Goal: Find specific page/section: Find specific page/section

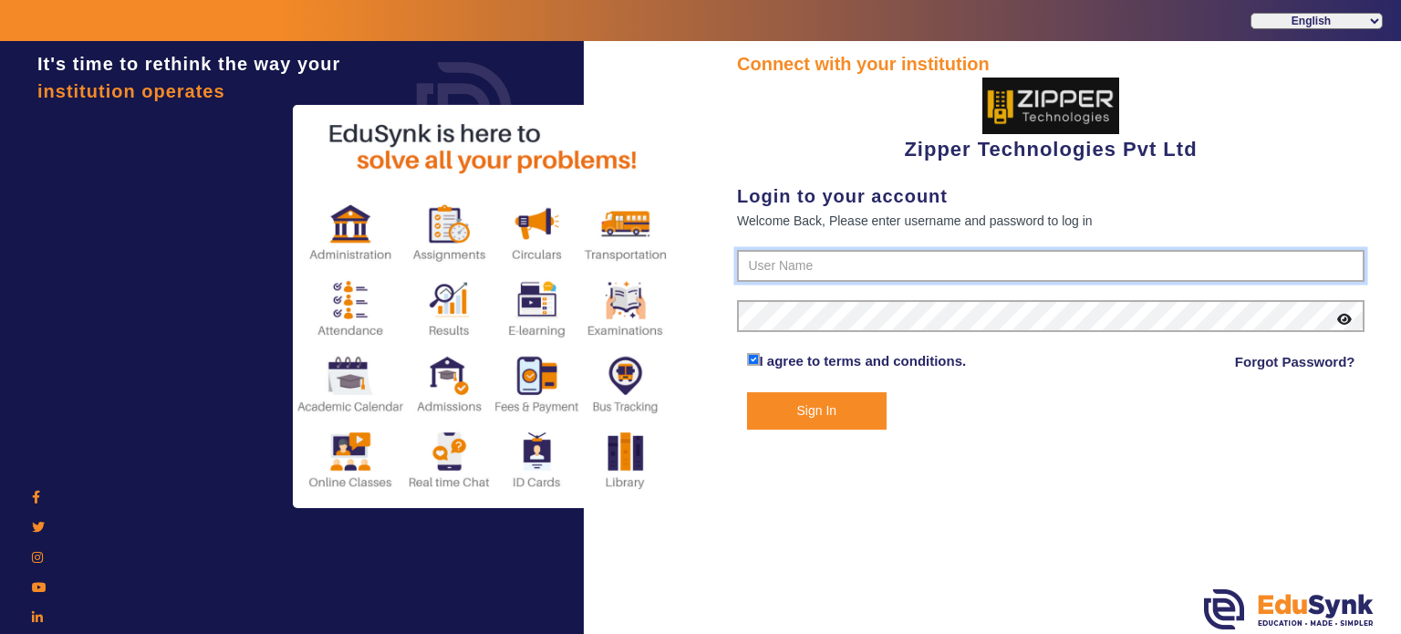
type input "1008790000"
click at [828, 412] on button "Sign In" at bounding box center [817, 410] width 141 height 37
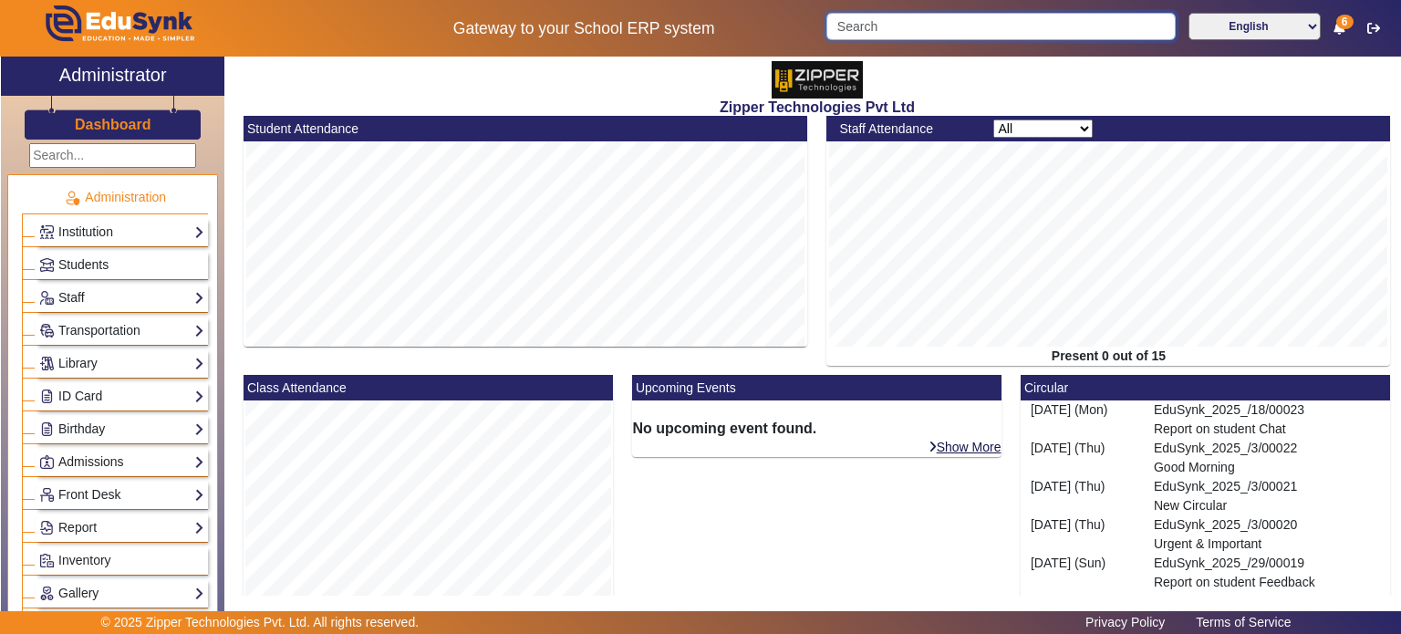
click at [900, 37] on input "Search" at bounding box center [1001, 26] width 349 height 27
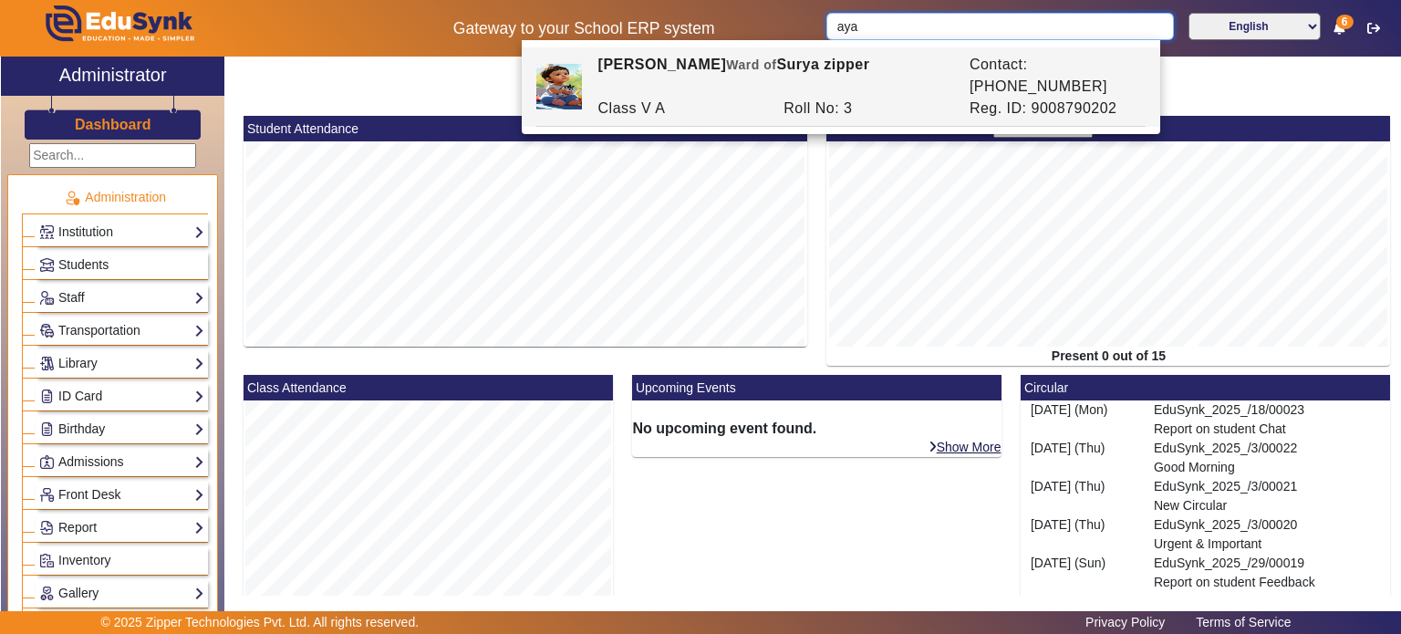
click at [900, 37] on input "aya" at bounding box center [1000, 26] width 347 height 27
type input "a"
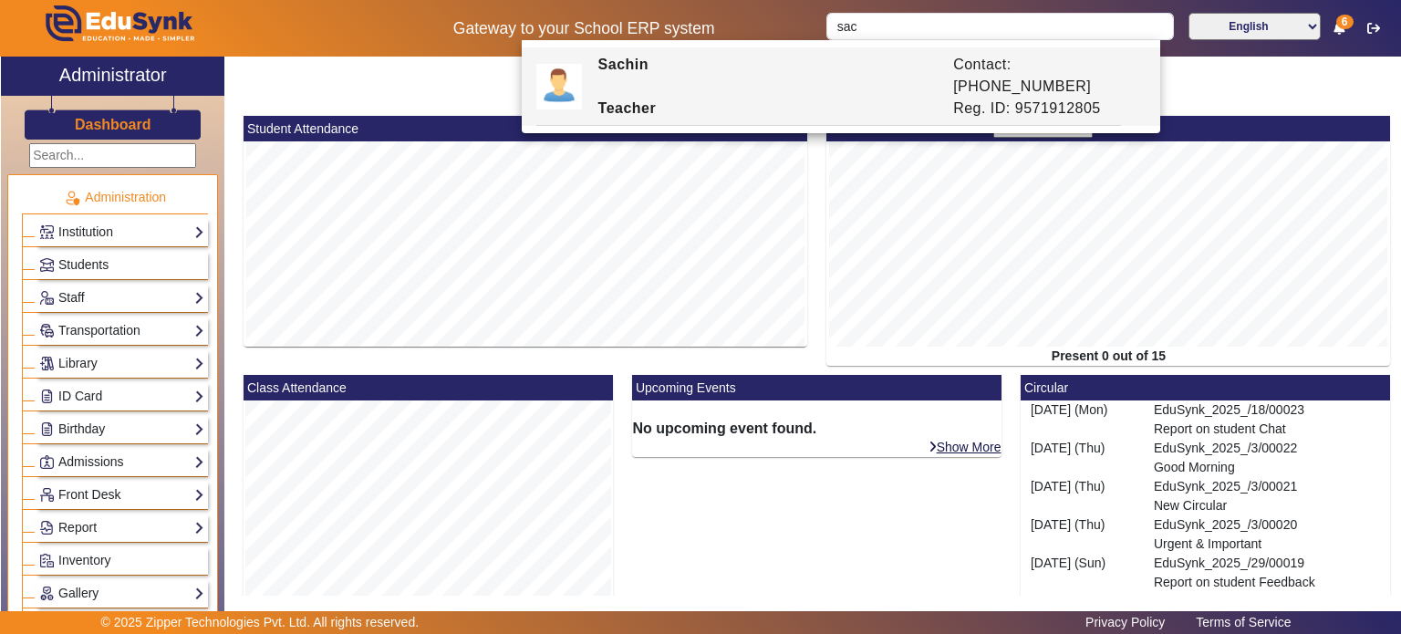
click at [763, 98] on div "Teacher" at bounding box center [766, 109] width 356 height 22
type input "Sachin"
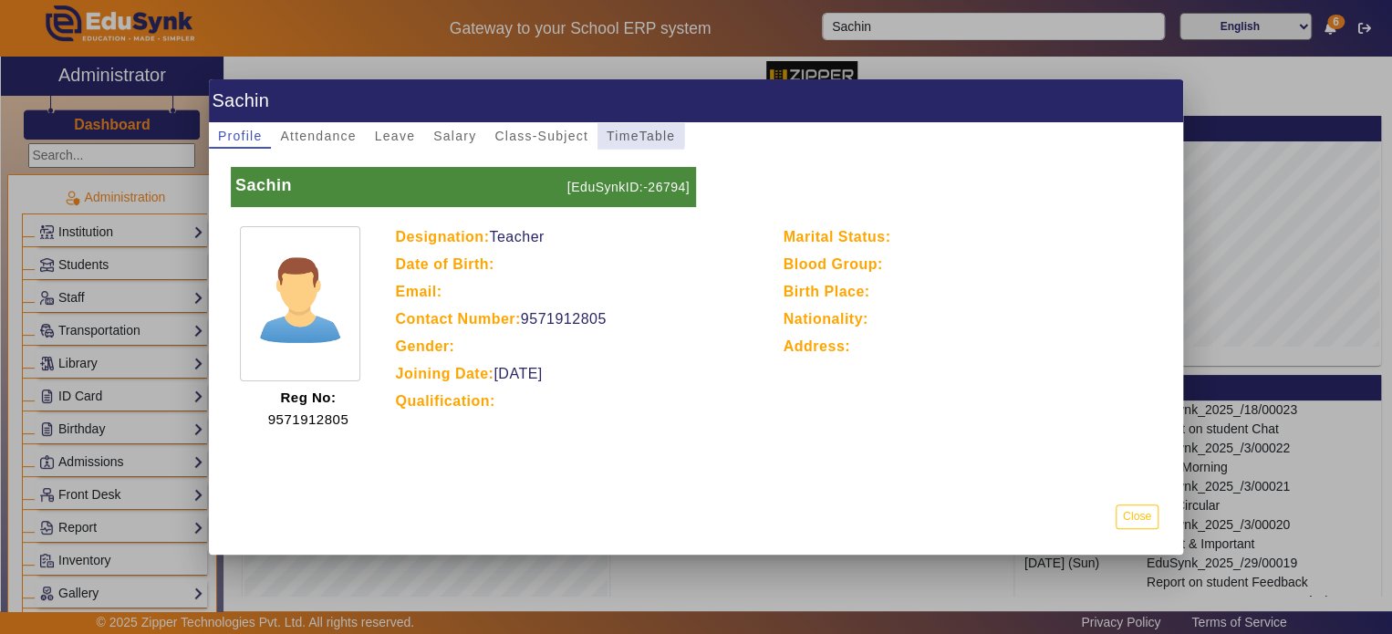
click at [631, 135] on span "TimeTable" at bounding box center [641, 136] width 68 height 13
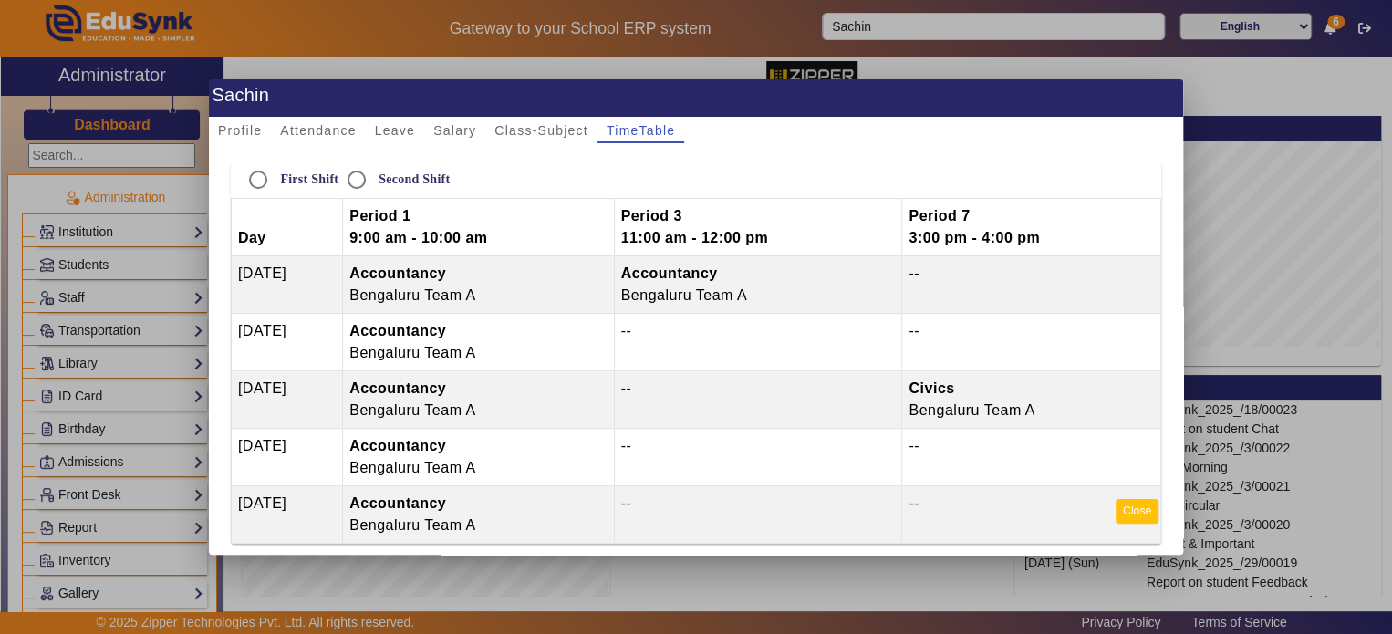
click at [1126, 510] on button "Close" at bounding box center [1137, 511] width 43 height 25
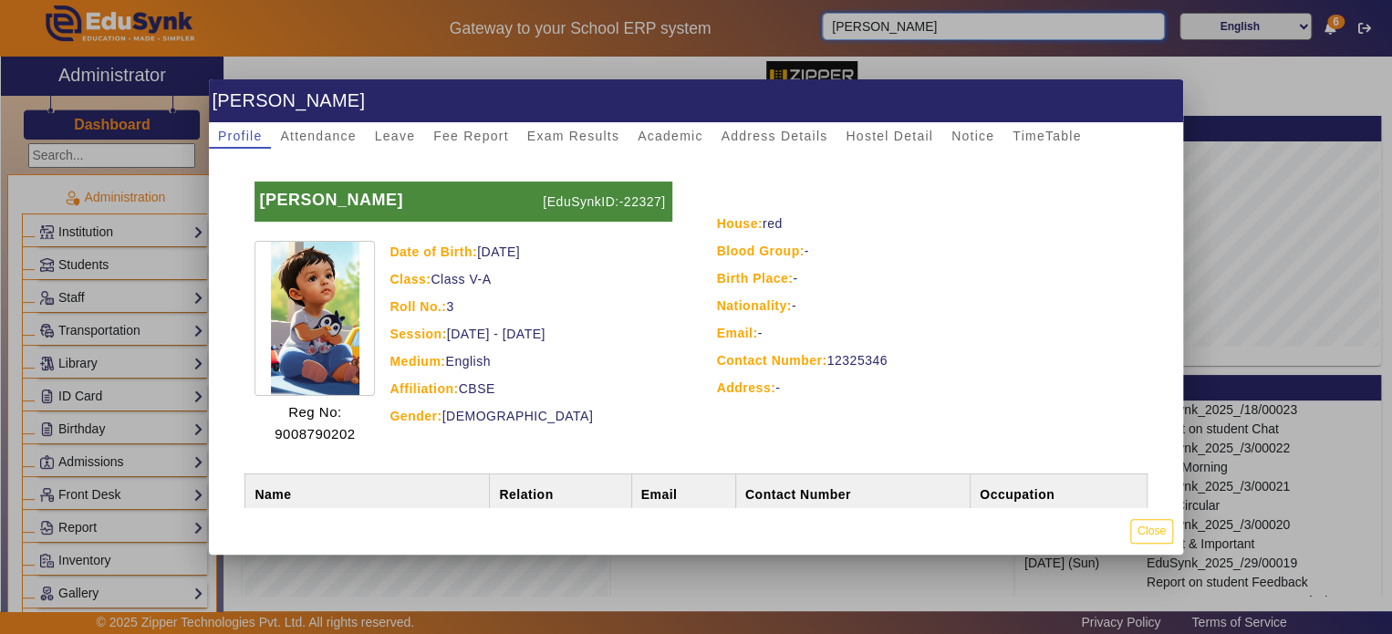
type input "[PERSON_NAME]"
click at [1060, 137] on span "TimeTable" at bounding box center [1047, 136] width 68 height 13
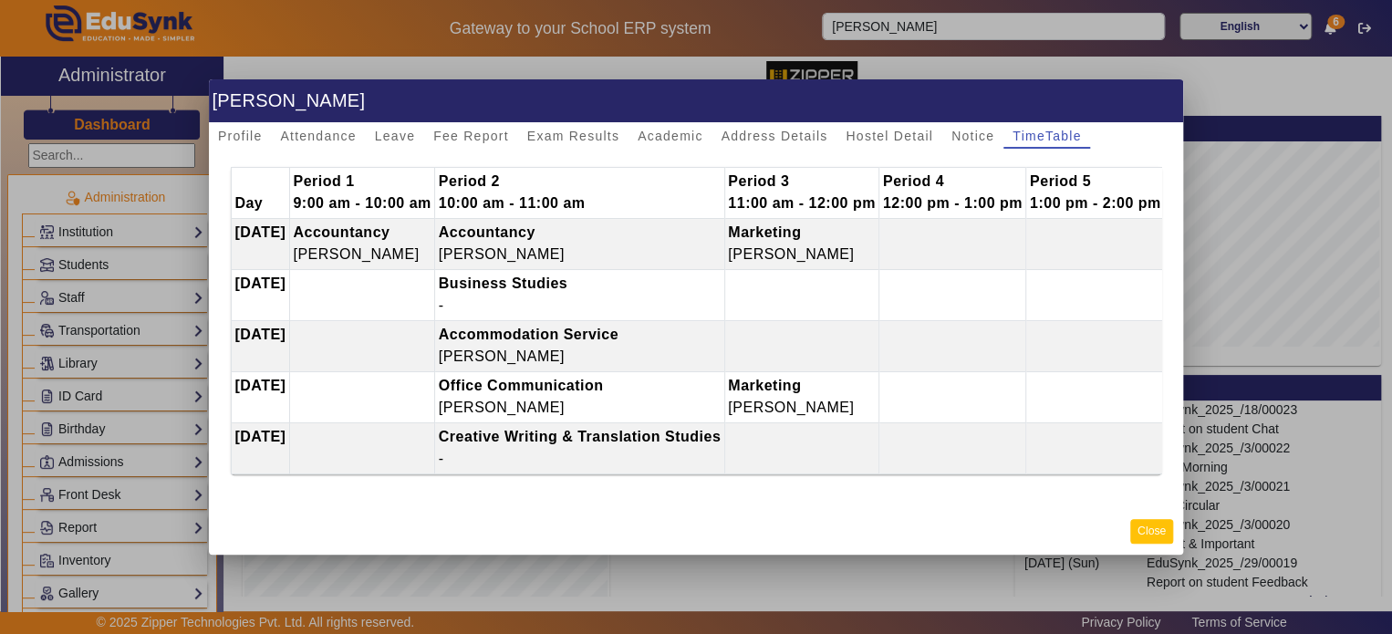
click at [1155, 542] on button "Close" at bounding box center [1151, 531] width 43 height 25
